Goal: Task Accomplishment & Management: Manage account settings

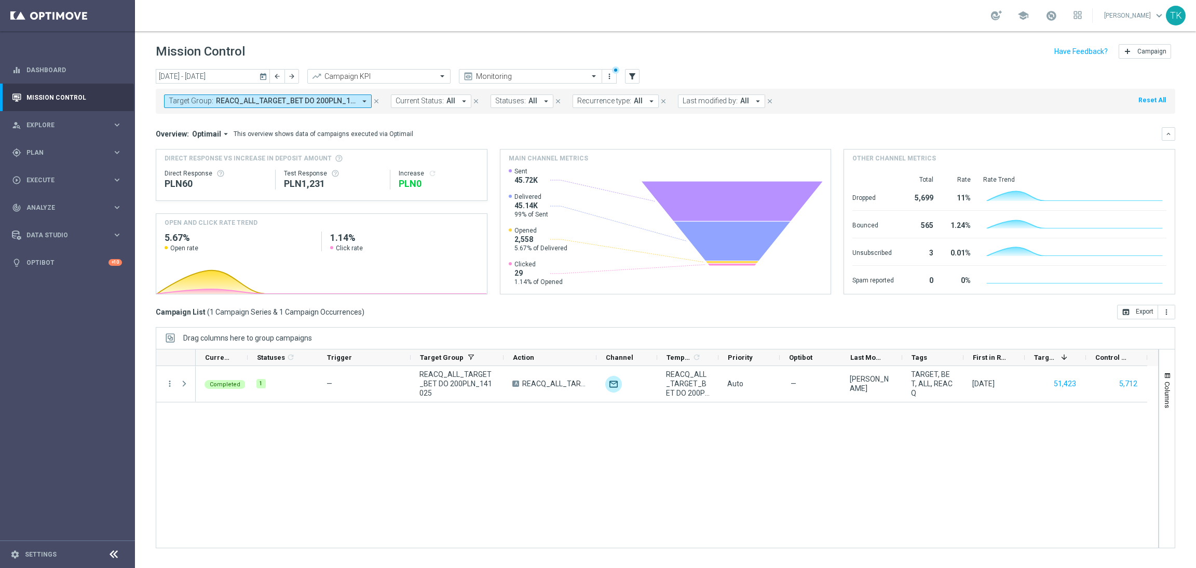
click at [264, 100] on span "REACQ_ALL_TARGET_BET DO 200PLN_141025" at bounding box center [286, 101] width 140 height 9
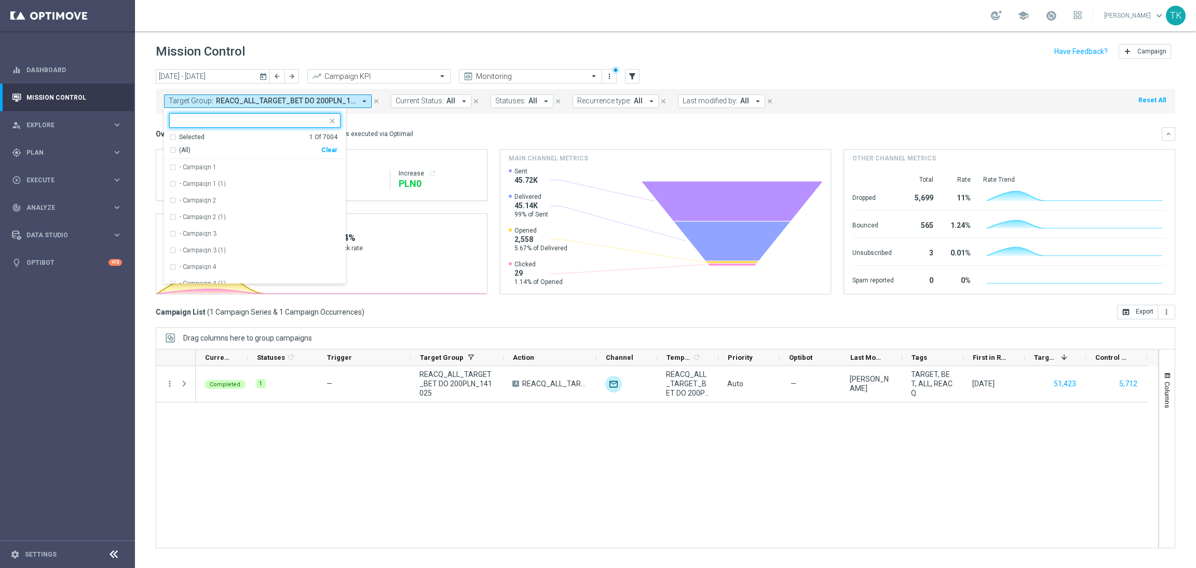
click at [0, 0] on div "Clear" at bounding box center [0, 0] width 0 height 0
click at [233, 118] on input "text" at bounding box center [251, 120] width 152 height 9
paste input "E_NH-HIGH_AUTO_PRODUCT_WO 1DEPO NOSALDO_DAILY"
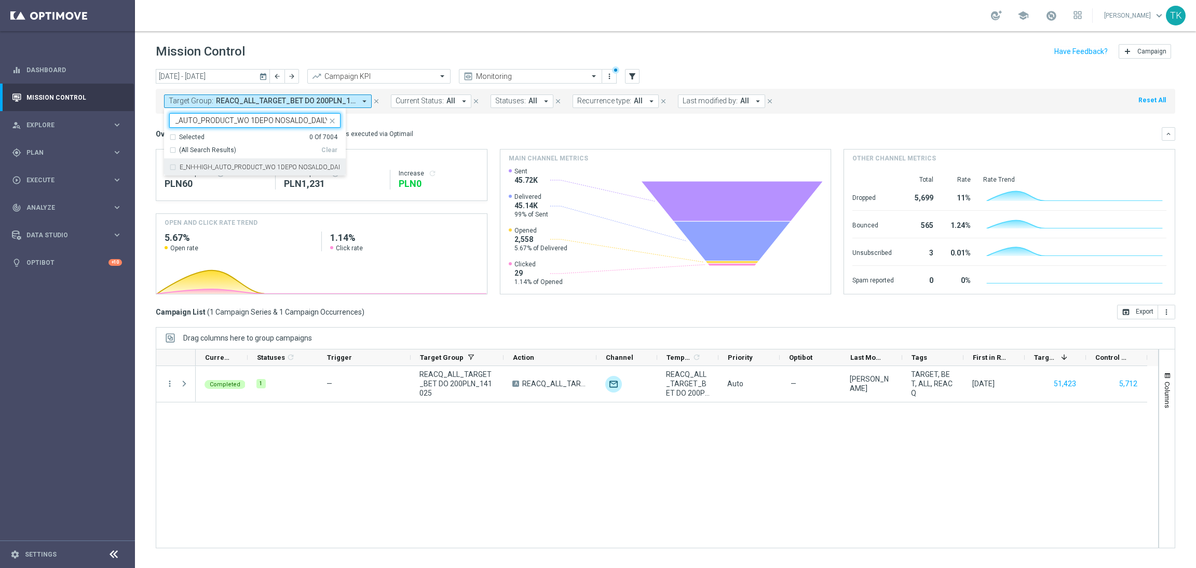
click at [207, 169] on label "E_NH-HIGH_AUTO_PRODUCT_WO 1DEPO NOSALDO_DAILY" at bounding box center [260, 167] width 161 height 6
type input "E_NH-HIGH_AUTO_PRODUCT_WO 1DEPO NOSALDO_DAILY"
click at [139, 133] on div "[DATE] [DATE] - [DATE] arrow_back arrow_forward Campaign KPI trending_up Monito…" at bounding box center [665, 314] width 1061 height 490
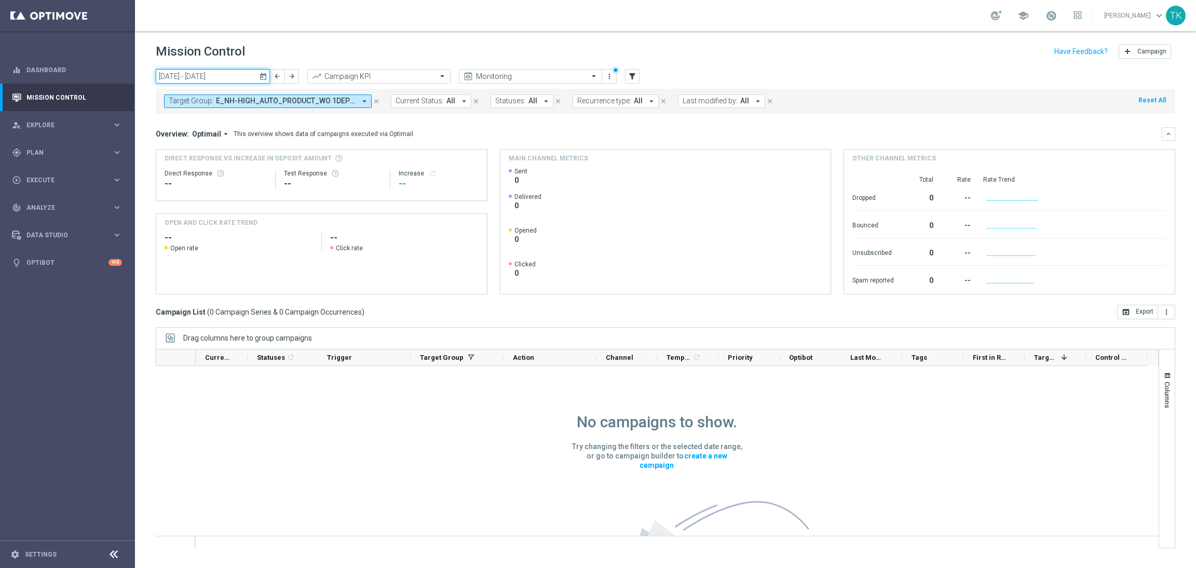
click at [207, 79] on input "[DATE] - [DATE]" at bounding box center [213, 76] width 114 height 15
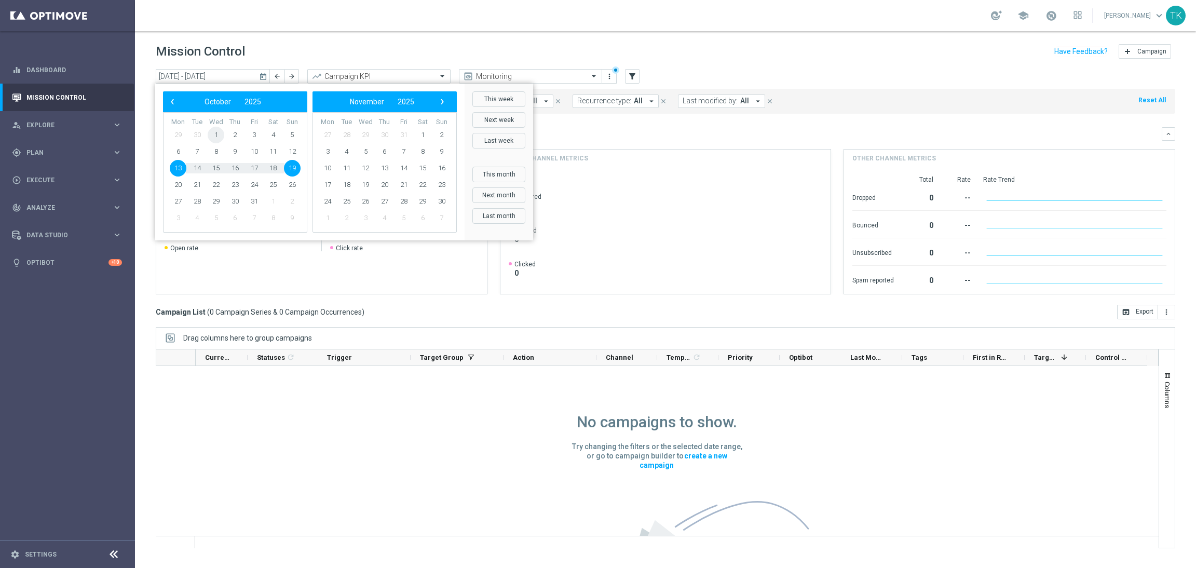
drag, startPoint x: 208, startPoint y: 141, endPoint x: 216, endPoint y: 135, distance: 10.2
click at [216, 135] on span "1" at bounding box center [216, 135] width 17 height 17
click at [254, 202] on span "31" at bounding box center [254, 201] width 17 height 17
type input "[DATE] - [DATE]"
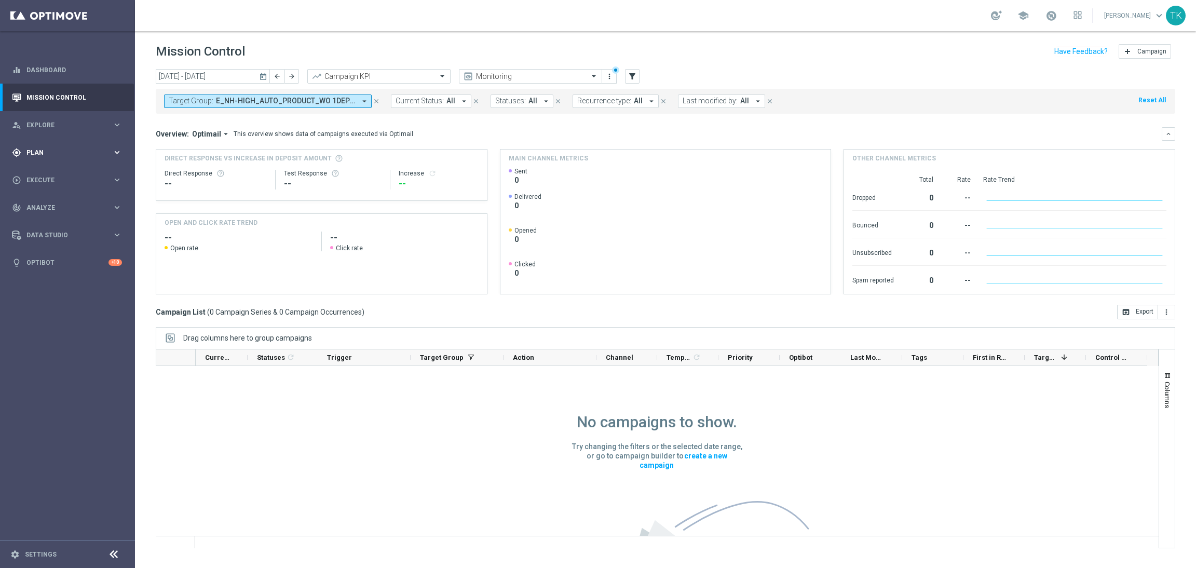
click at [31, 153] on span "Plan" at bounding box center [69, 153] width 86 height 6
click at [35, 174] on link "Target Groups" at bounding box center [67, 174] width 81 height 8
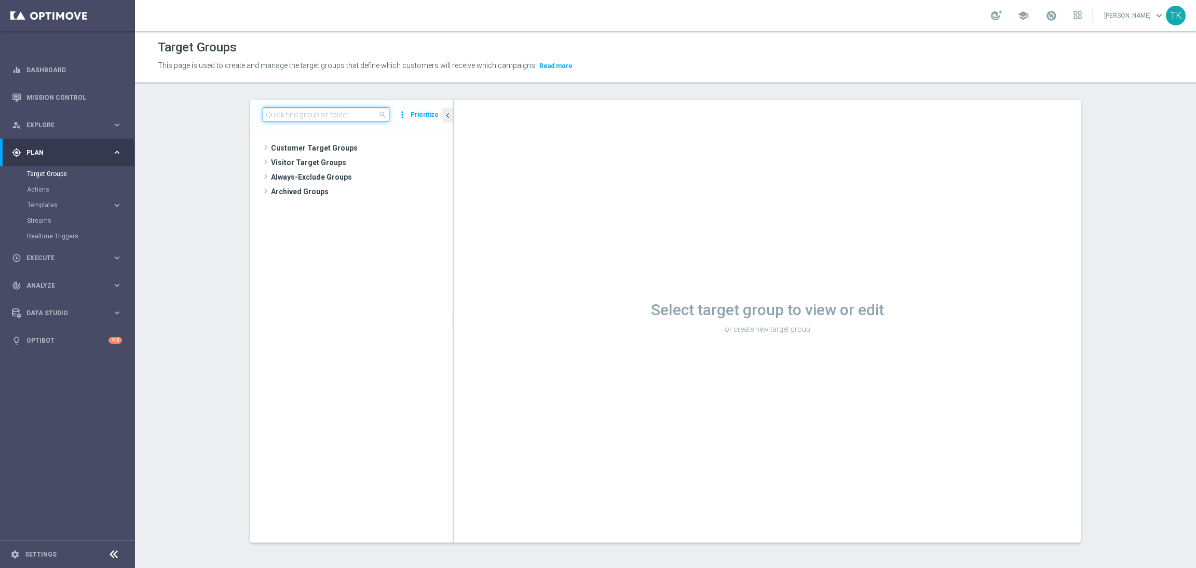
click at [295, 109] on input at bounding box center [326, 114] width 127 height 15
paste input "E_ALL_TARGET_BET_1DEPO DO 200PLN_141025"
type input "E_ALL_TARGET_BET_1DEPO DO 200PLN_141025"
click at [352, 179] on span "E_ALL_TARGET_BET_1DEPO DO 200PLN_141025" at bounding box center [366, 177] width 127 height 9
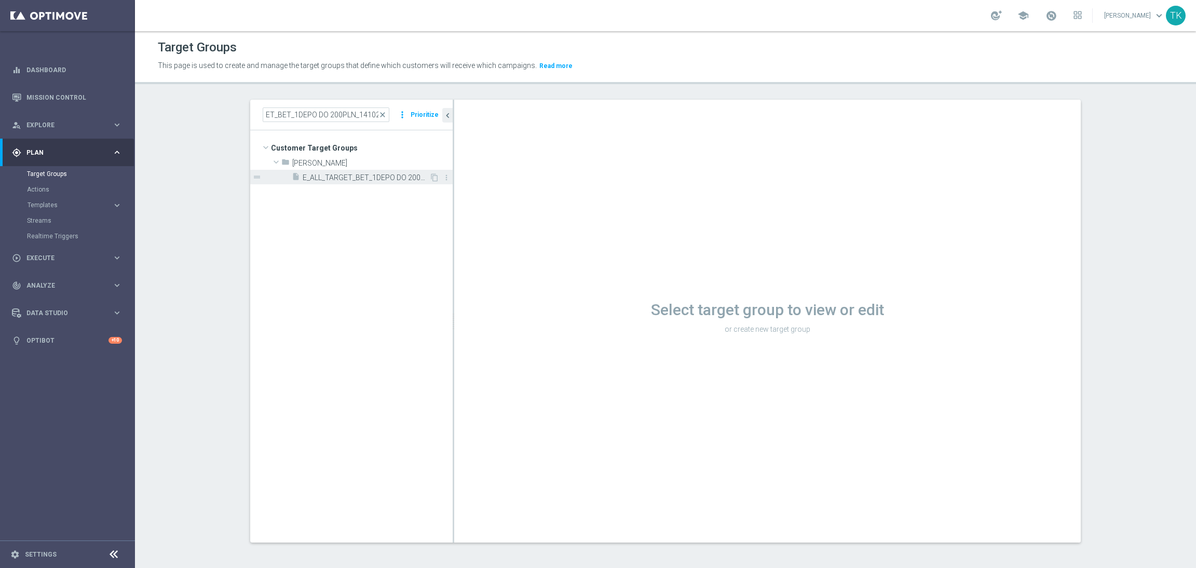
scroll to position [0, 0]
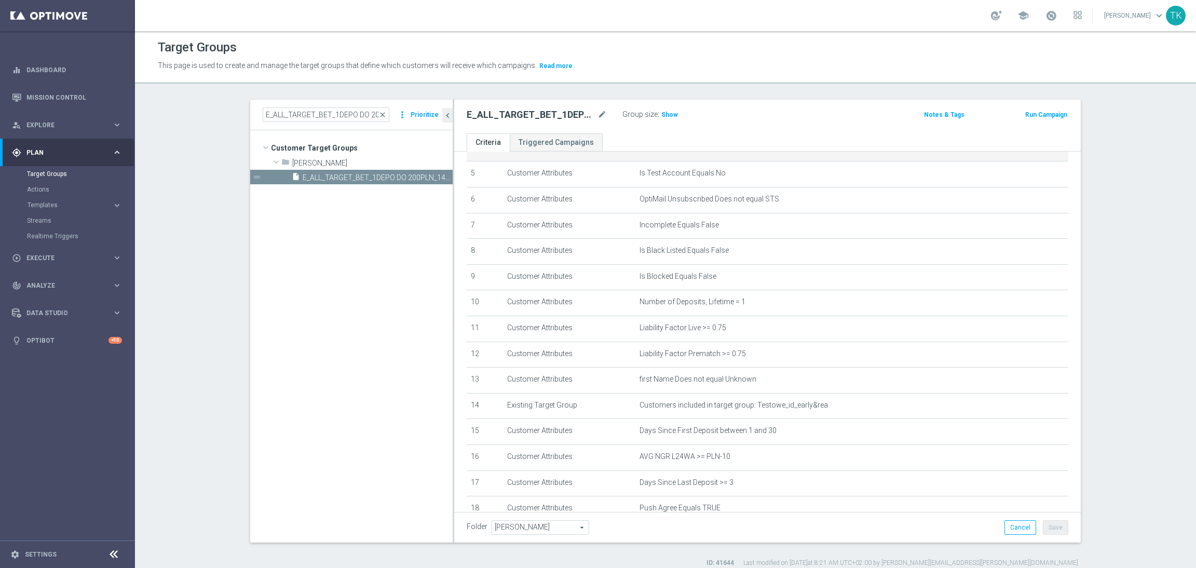
scroll to position [225, 0]
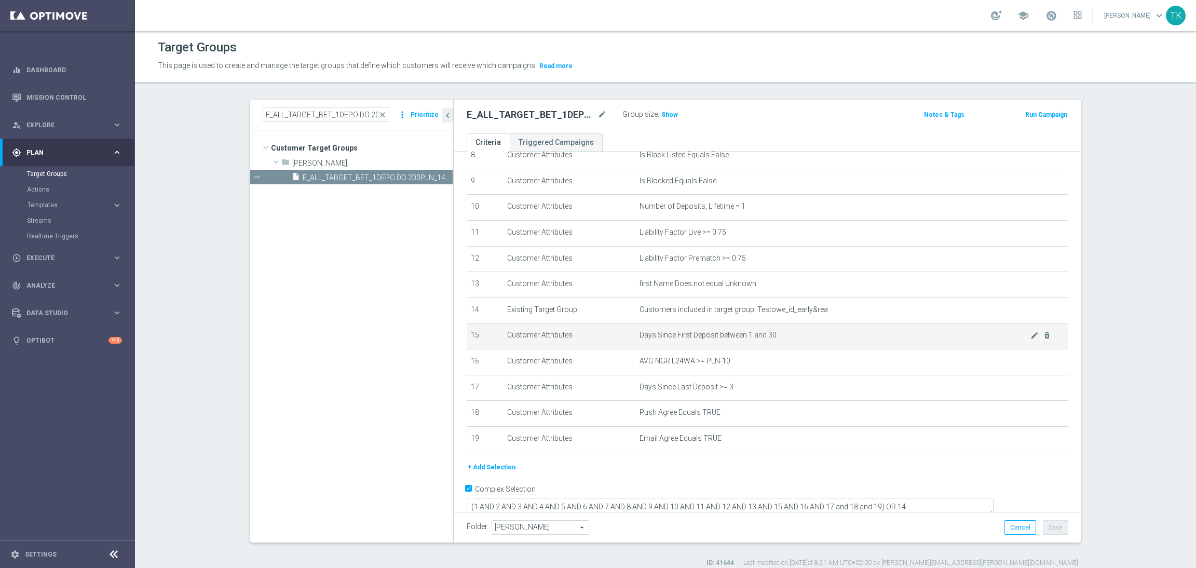
click at [675, 328] on td "Days Since First Deposit between 1 and 30 mode_edit delete_forever" at bounding box center [851, 336] width 433 height 26
click at [676, 328] on td "Days Since First Deposit between 1 and 30 mode_edit delete_forever" at bounding box center [851, 336] width 433 height 26
click at [688, 336] on span "Days Since First Deposit between 1 and 30" at bounding box center [835, 335] width 391 height 9
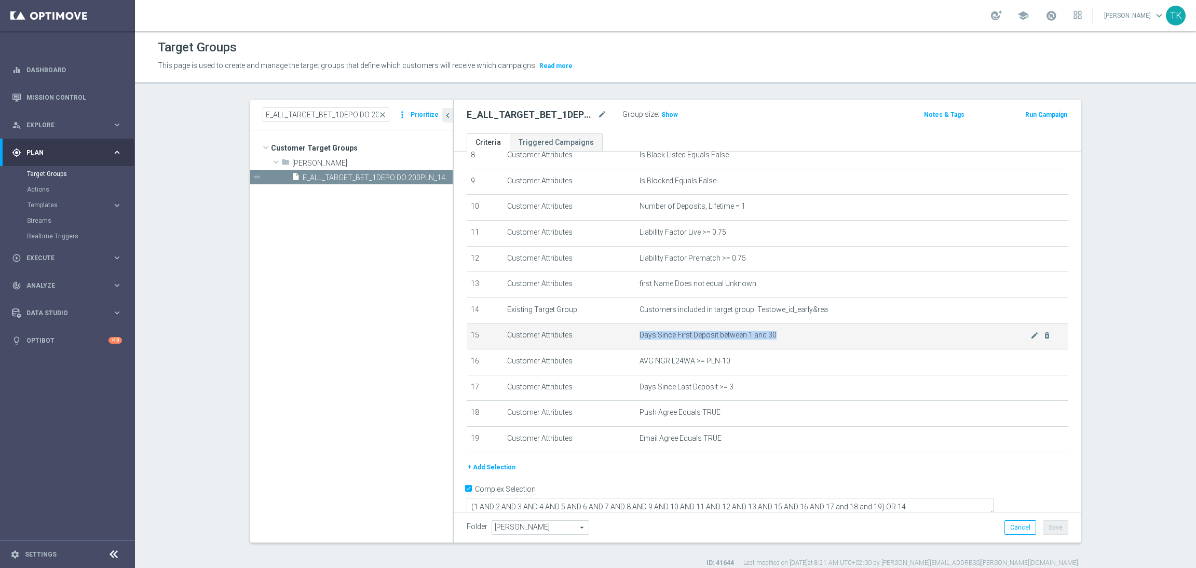
copy tbody "Days Since First Deposit between 1 and 30 mode_edit delete_forever"
